Goal: Share content: Share content

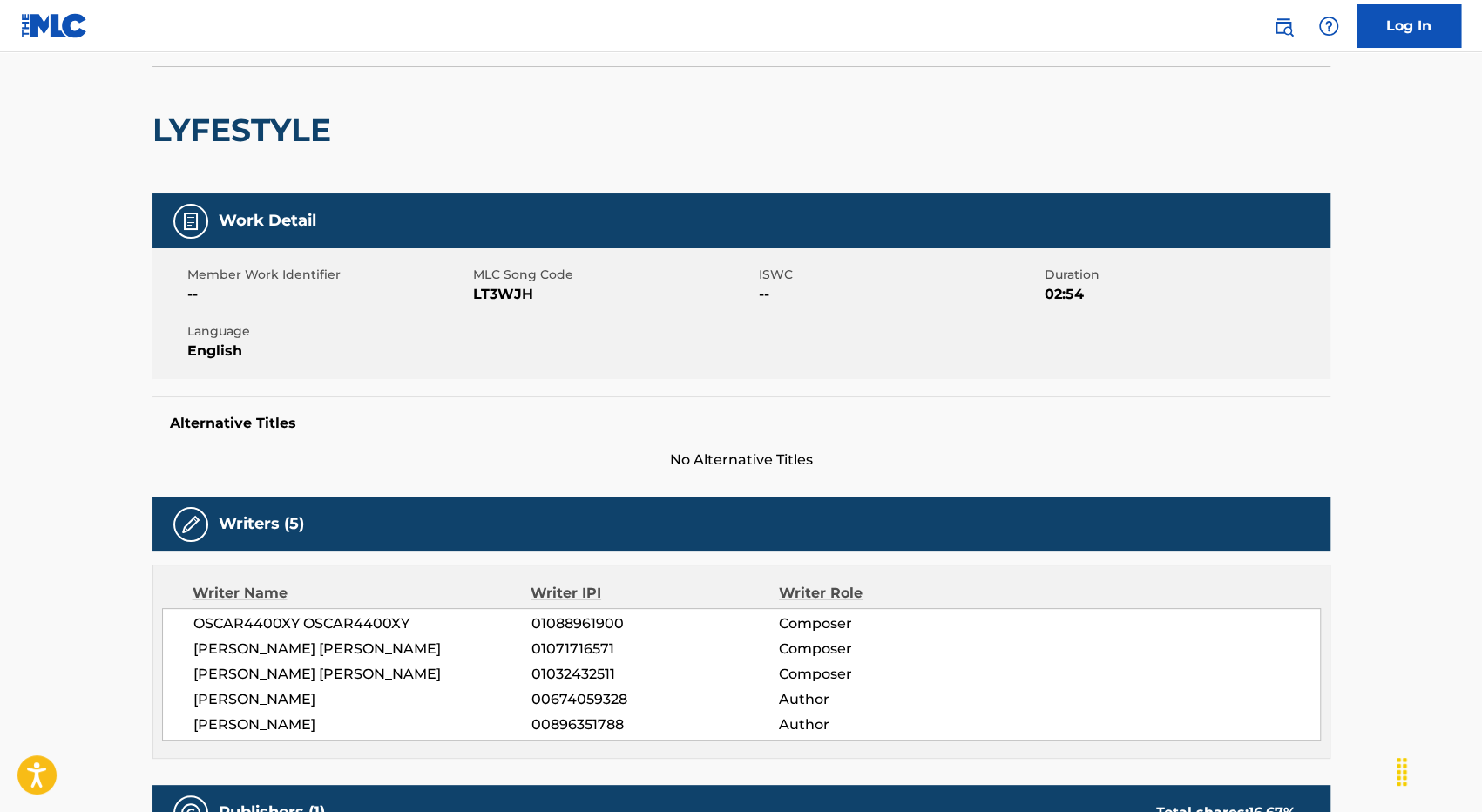
scroll to position [104, 0]
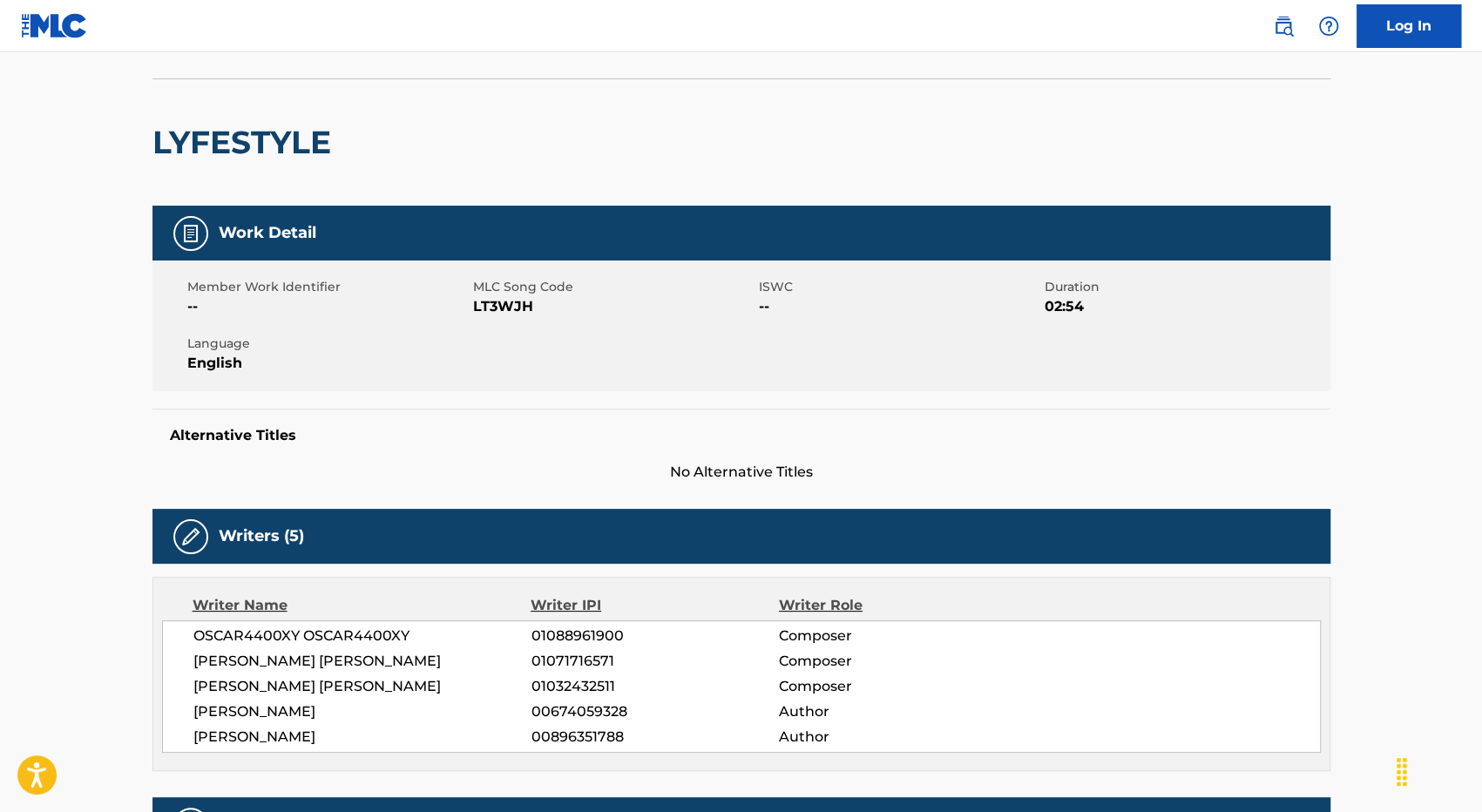
click at [67, 23] on img at bounding box center [55, 26] width 67 height 26
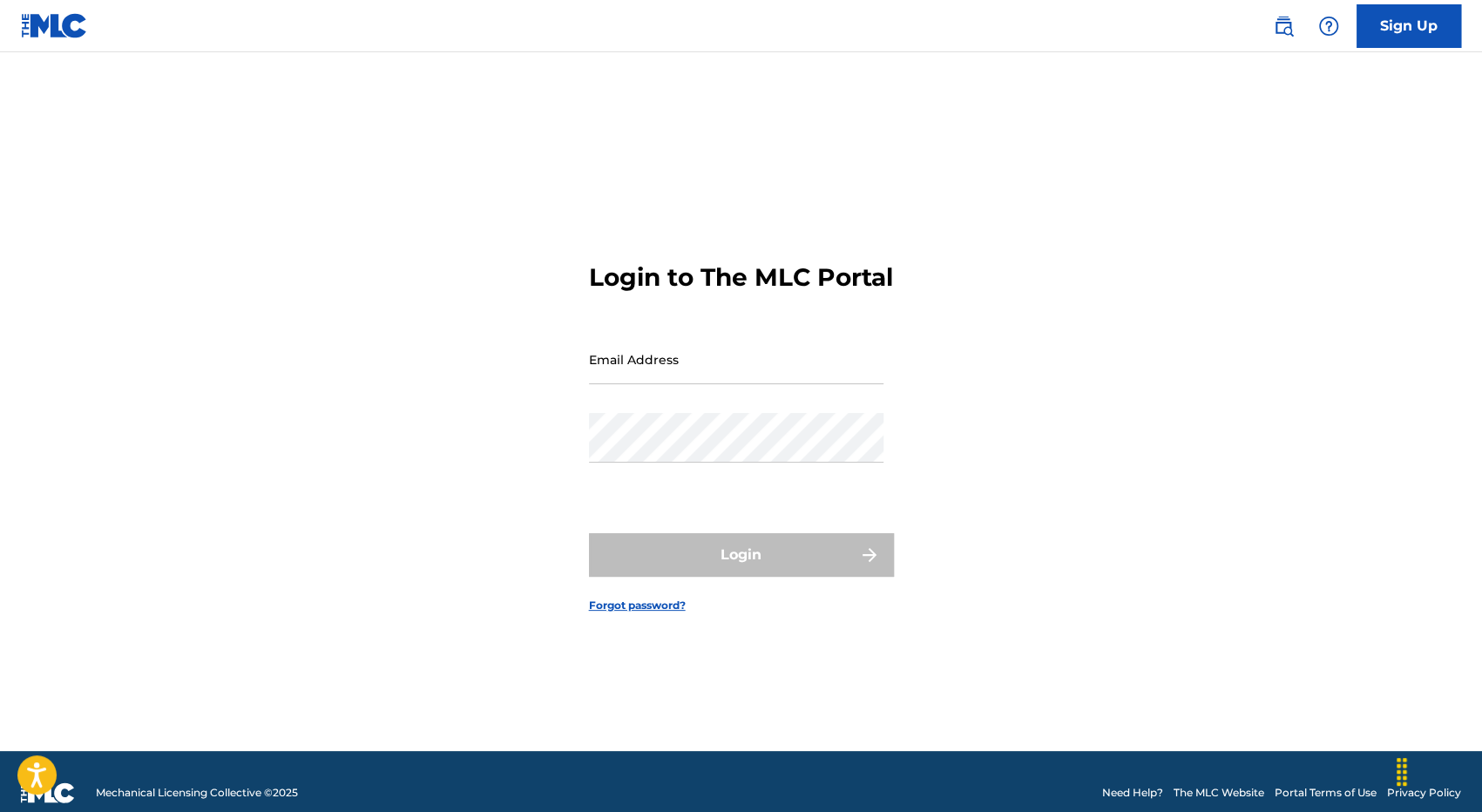
click at [64, 27] on img at bounding box center [55, 26] width 67 height 26
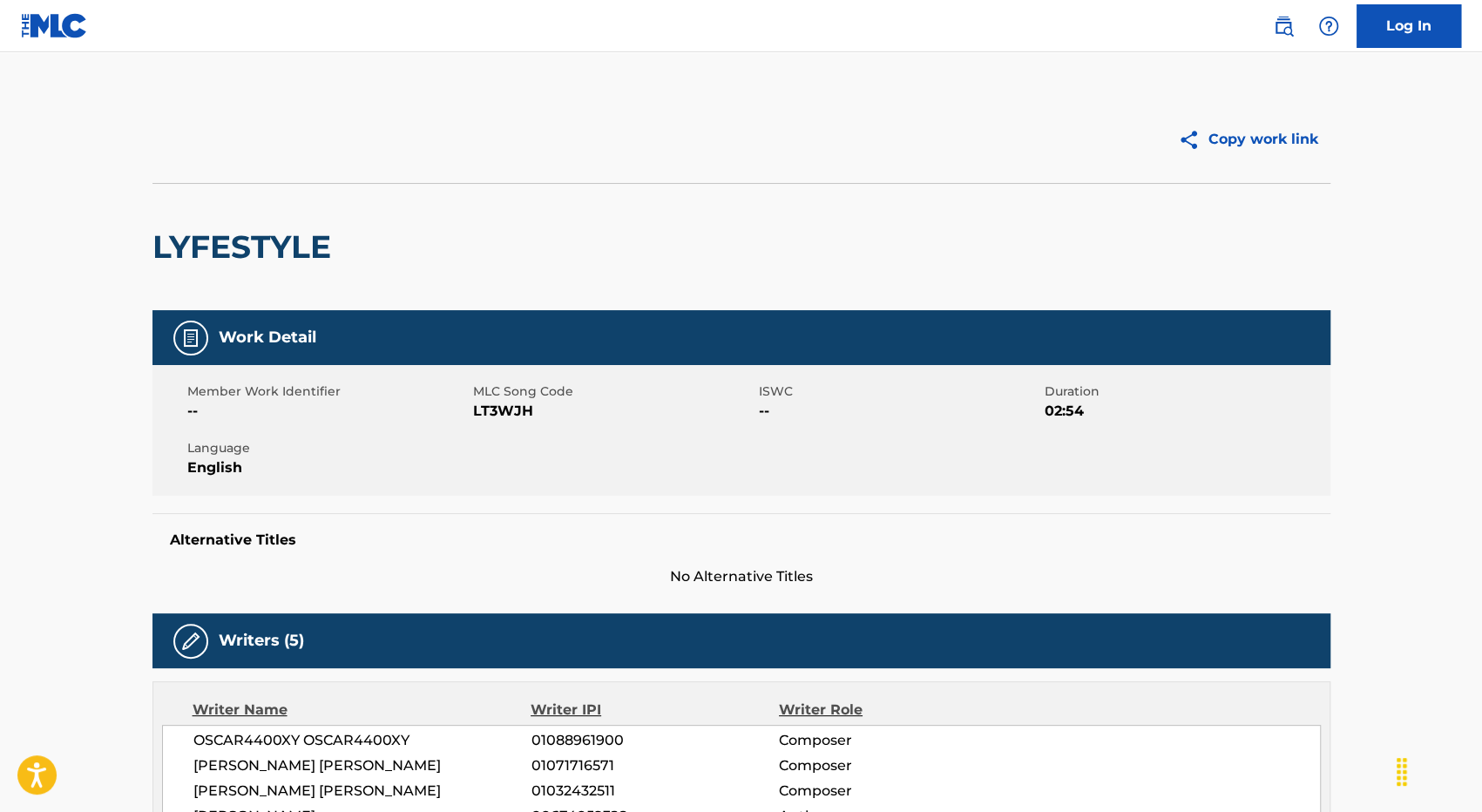
click at [244, 101] on div "Copy work link" at bounding box center [741, 139] width 1178 height 87
click at [40, 27] on img at bounding box center [55, 26] width 67 height 26
